Goal: Information Seeking & Learning: Learn about a topic

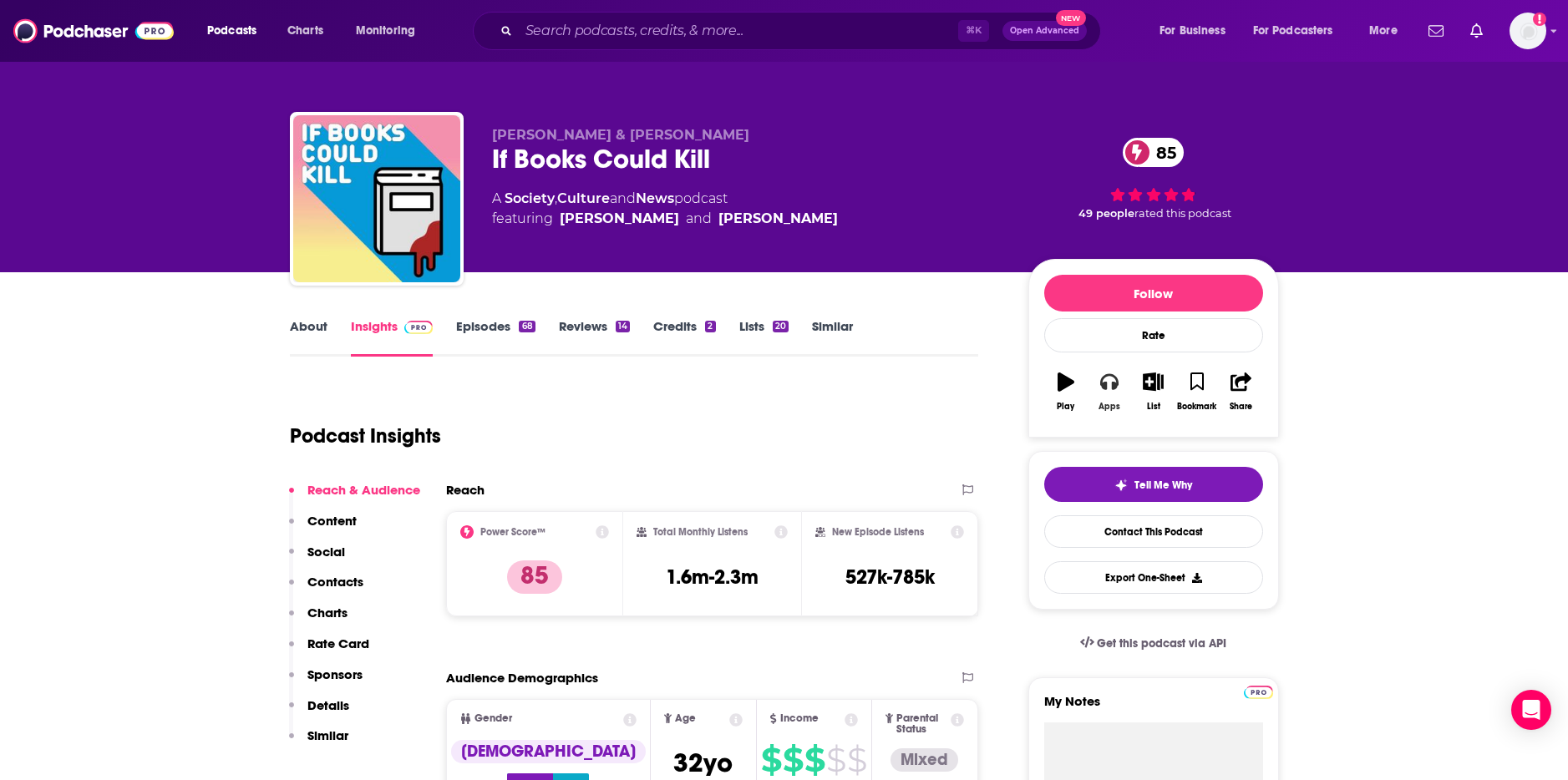
click at [1113, 390] on icon "button" at bounding box center [1109, 382] width 19 height 19
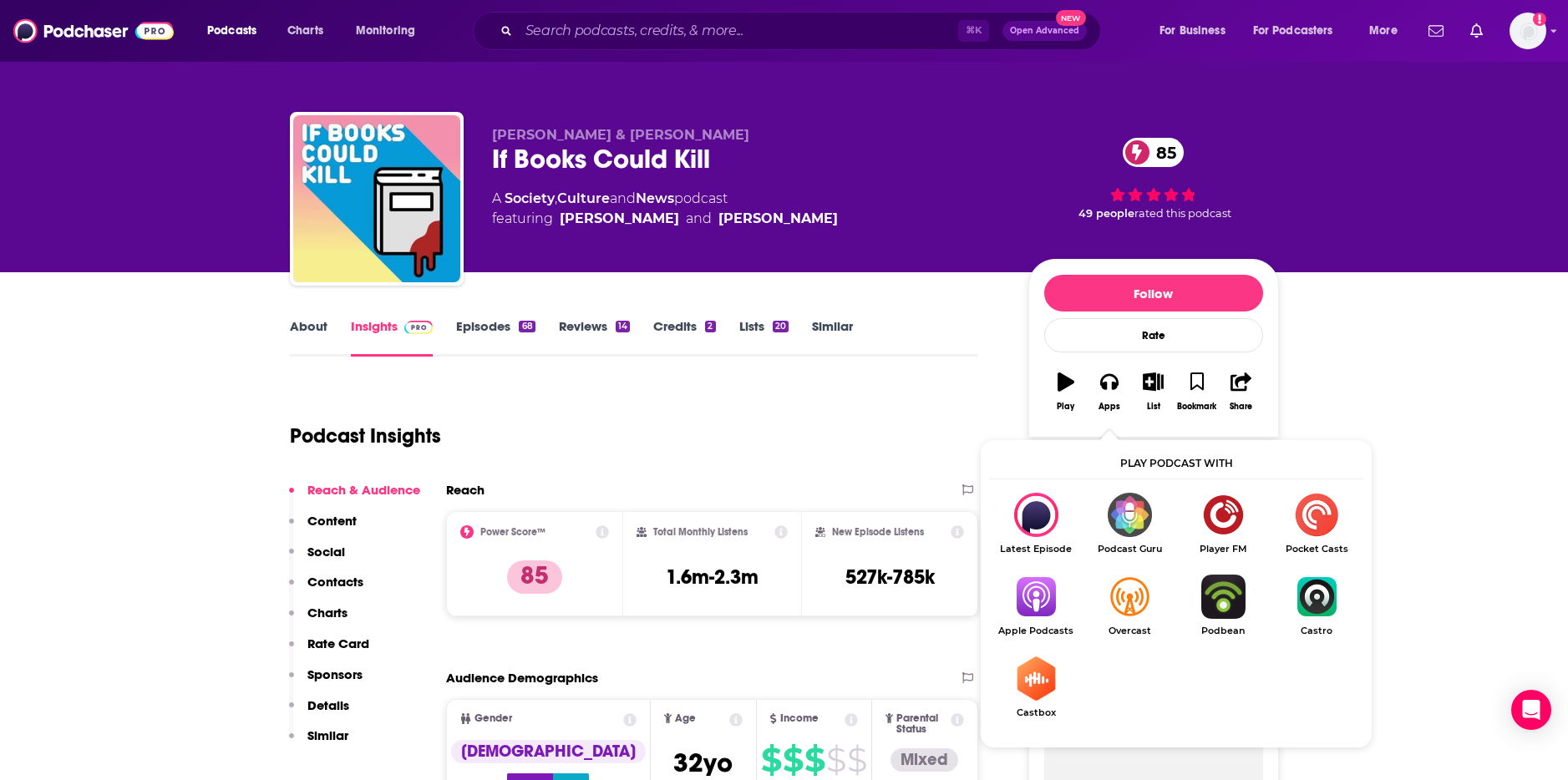
click at [1039, 602] on img "Show Listen On dropdown" at bounding box center [1035, 596] width 94 height 44
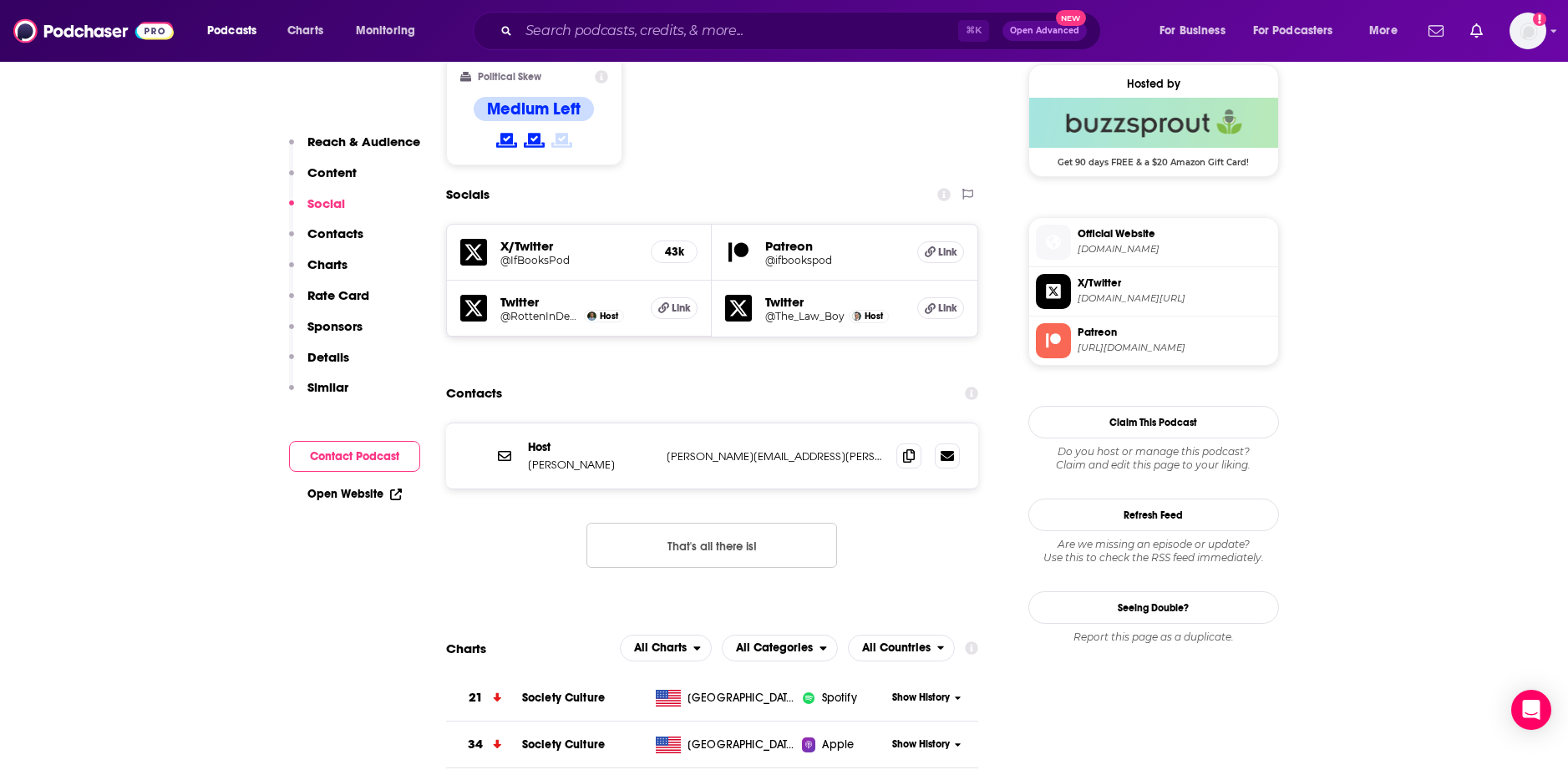
scroll to position [1385, 0]
